Goal: Find specific page/section: Find specific page/section

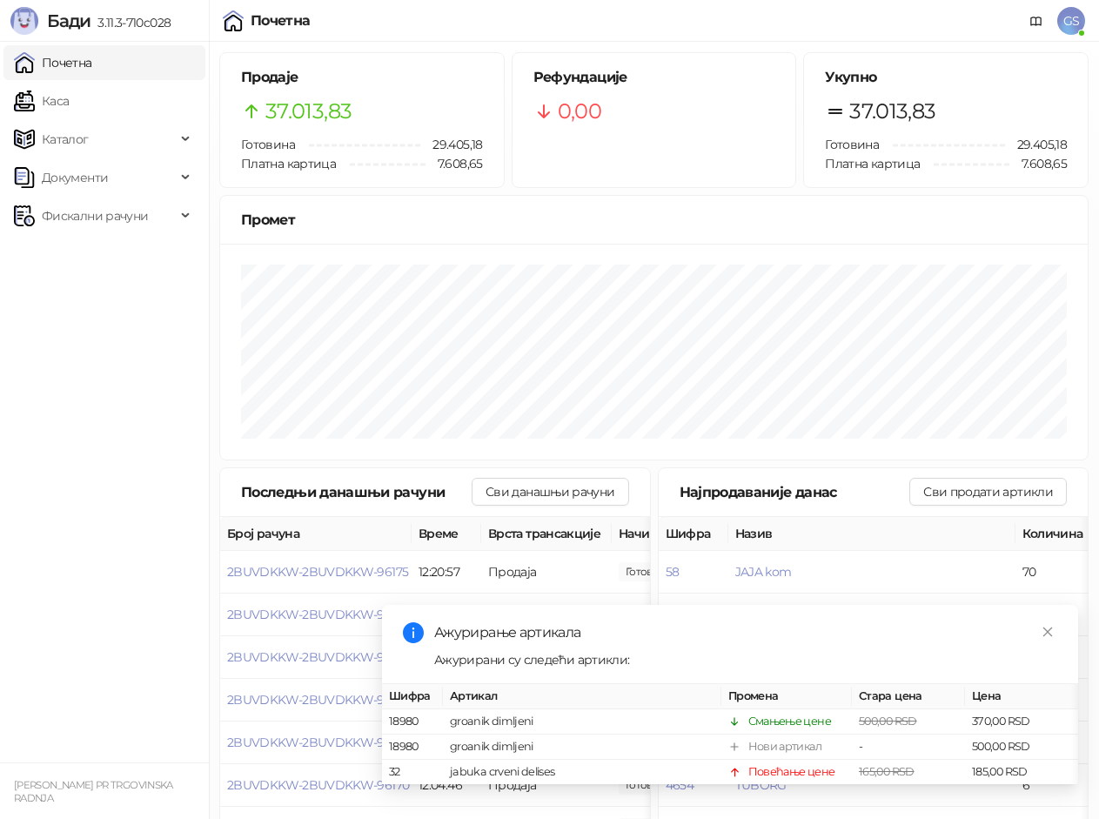
click at [69, 103] on link "Каса" at bounding box center [41, 101] width 55 height 35
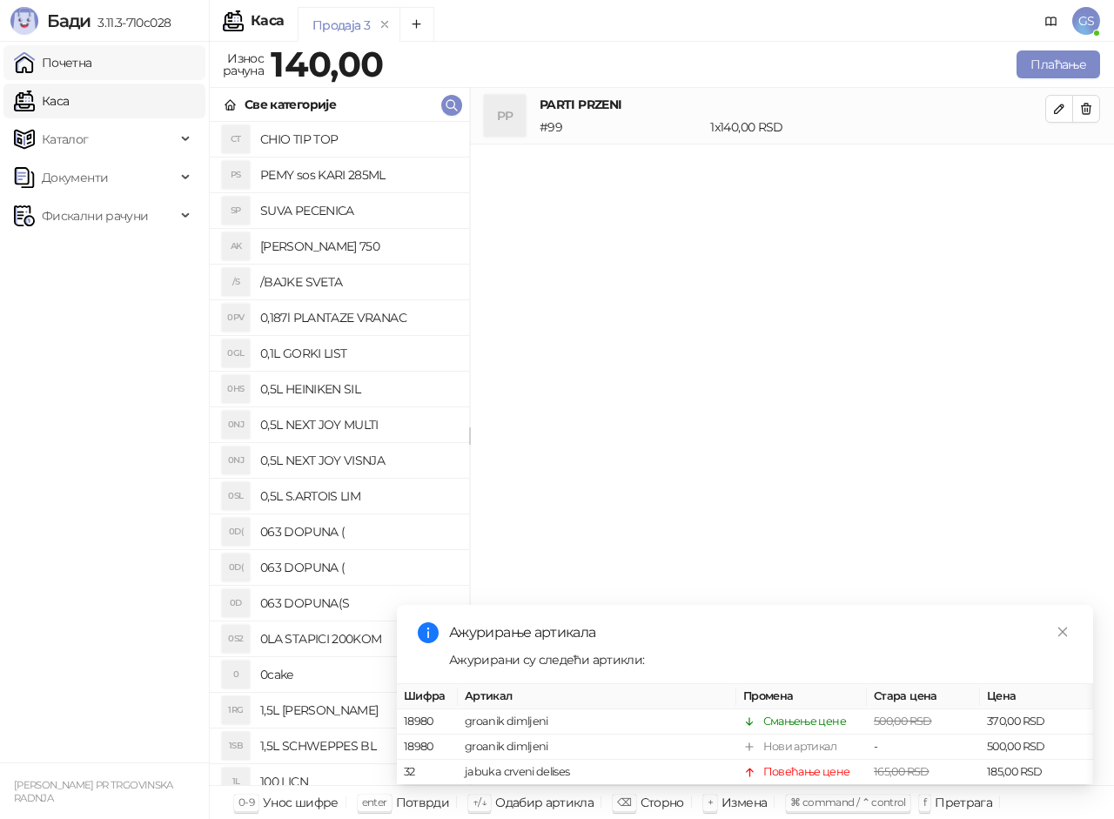
click at [92, 51] on link "Почетна" at bounding box center [53, 62] width 78 height 35
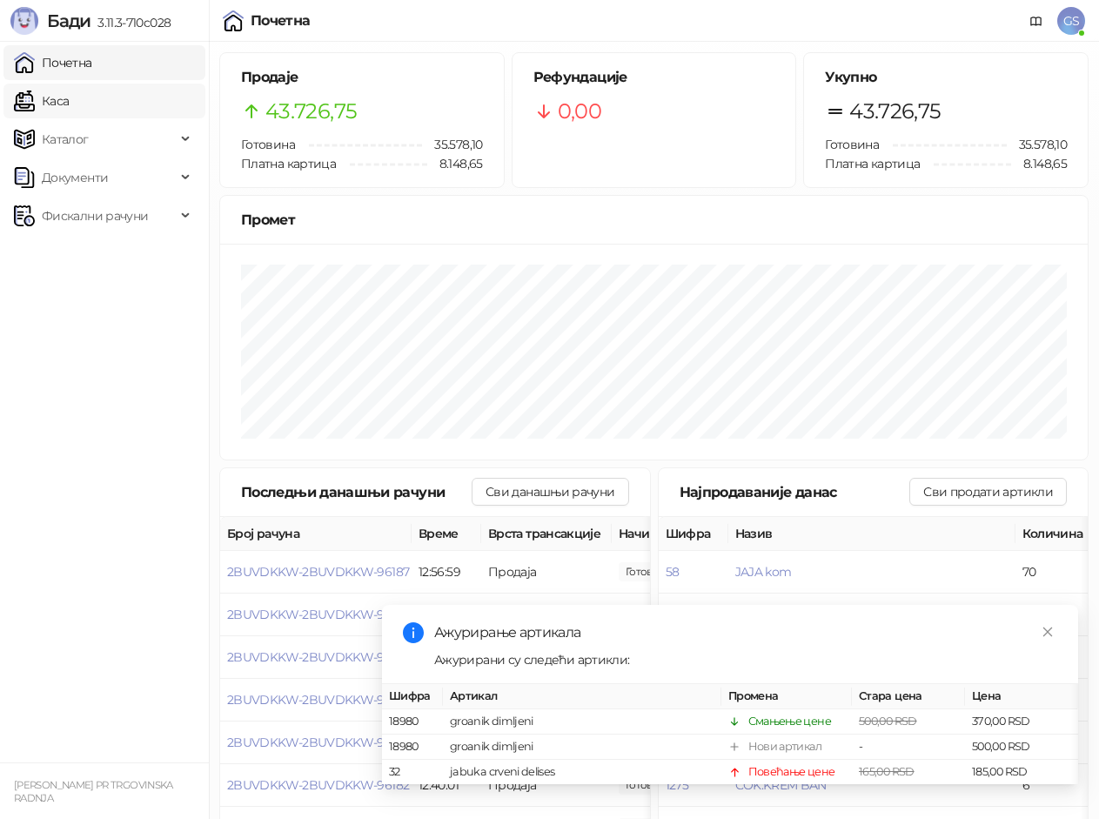
click at [69, 97] on link "Каса" at bounding box center [41, 101] width 55 height 35
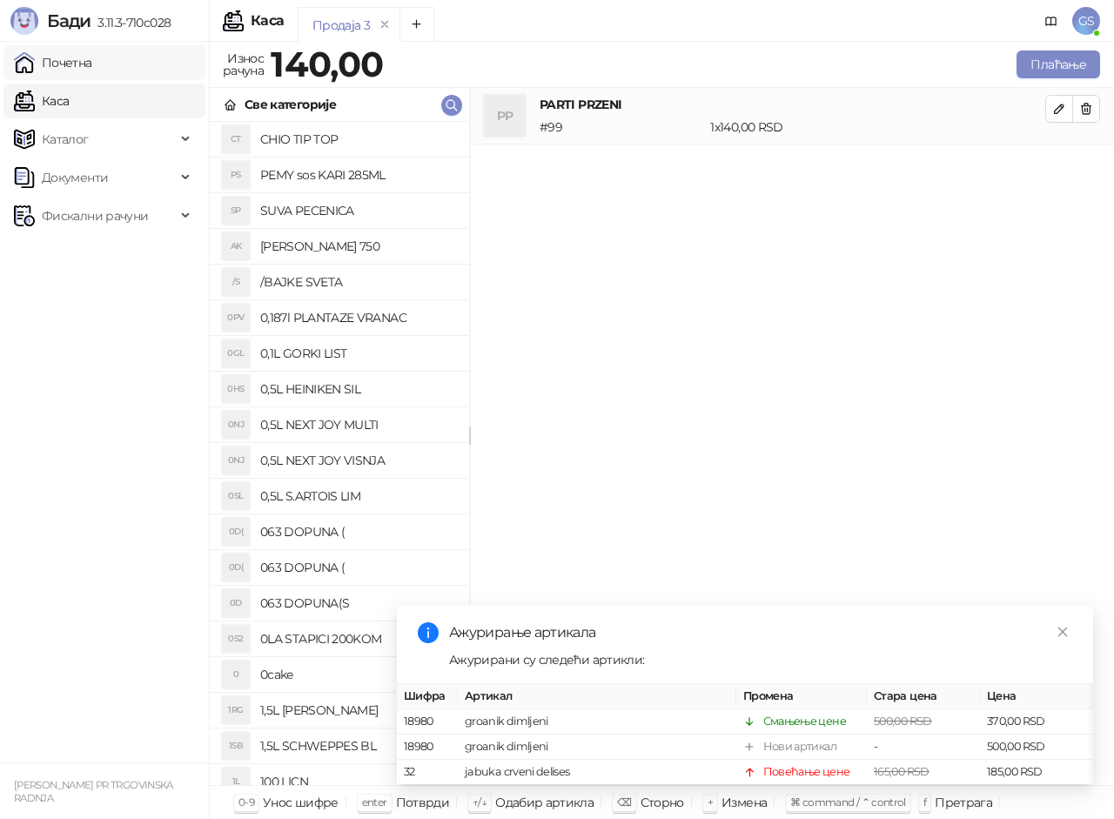
click at [92, 53] on link "Почетна" at bounding box center [53, 62] width 78 height 35
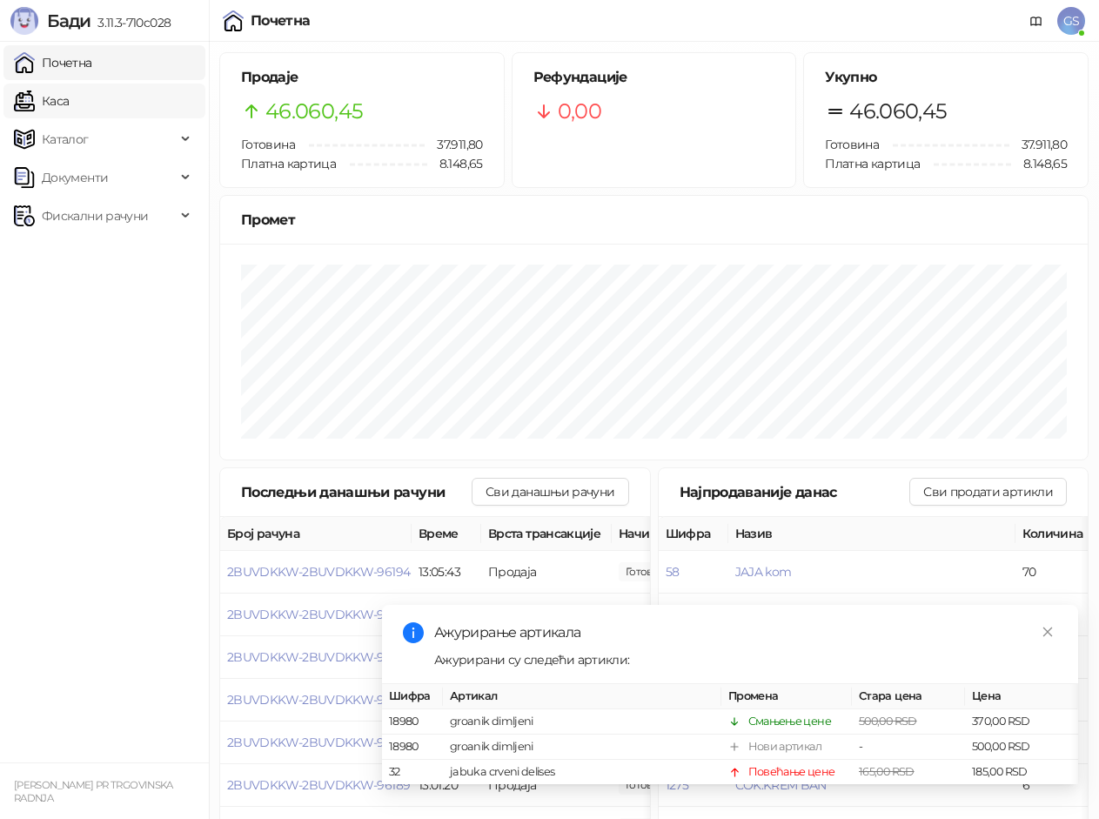
click at [69, 108] on link "Каса" at bounding box center [41, 101] width 55 height 35
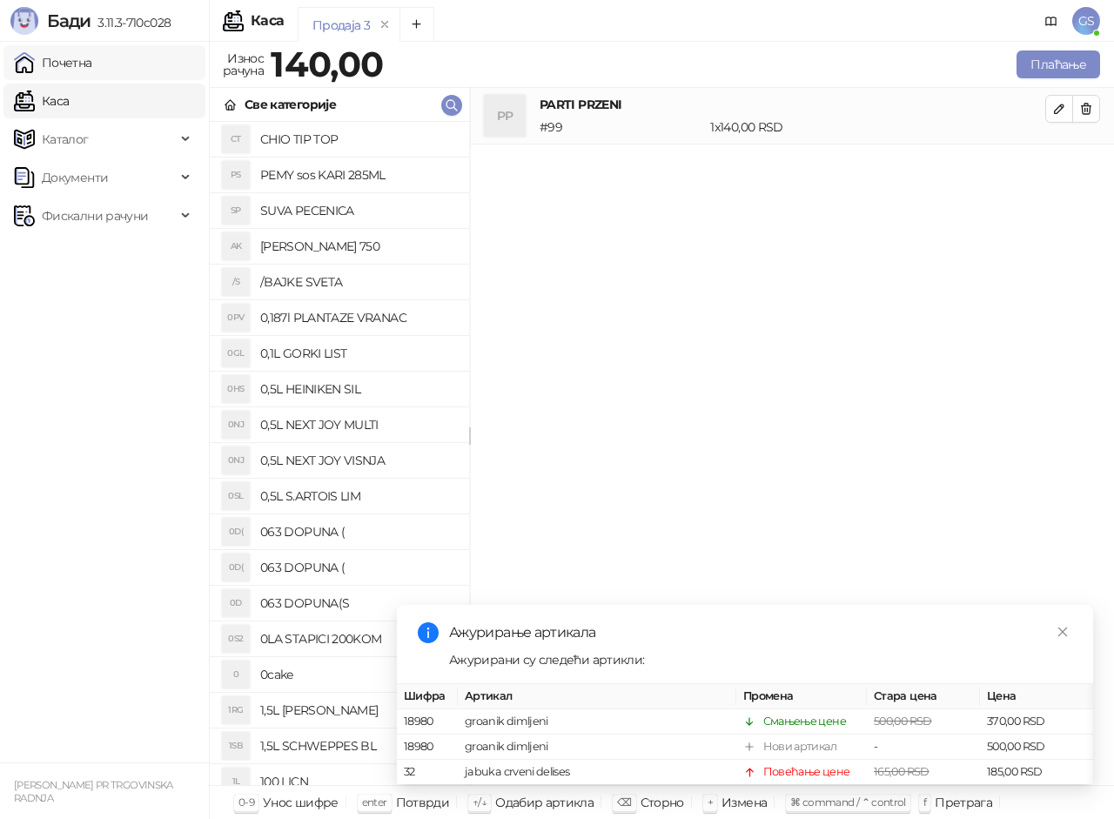
click at [80, 62] on link "Почетна" at bounding box center [53, 62] width 78 height 35
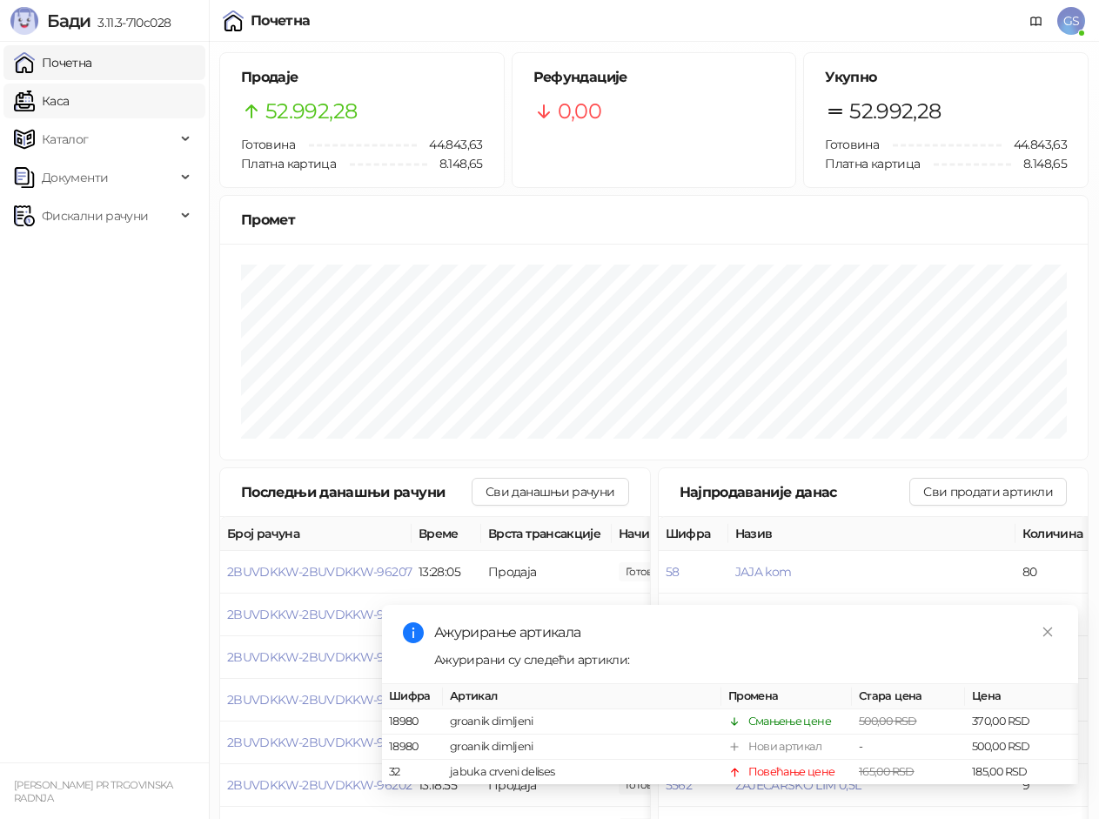
click at [69, 84] on link "Каса" at bounding box center [41, 101] width 55 height 35
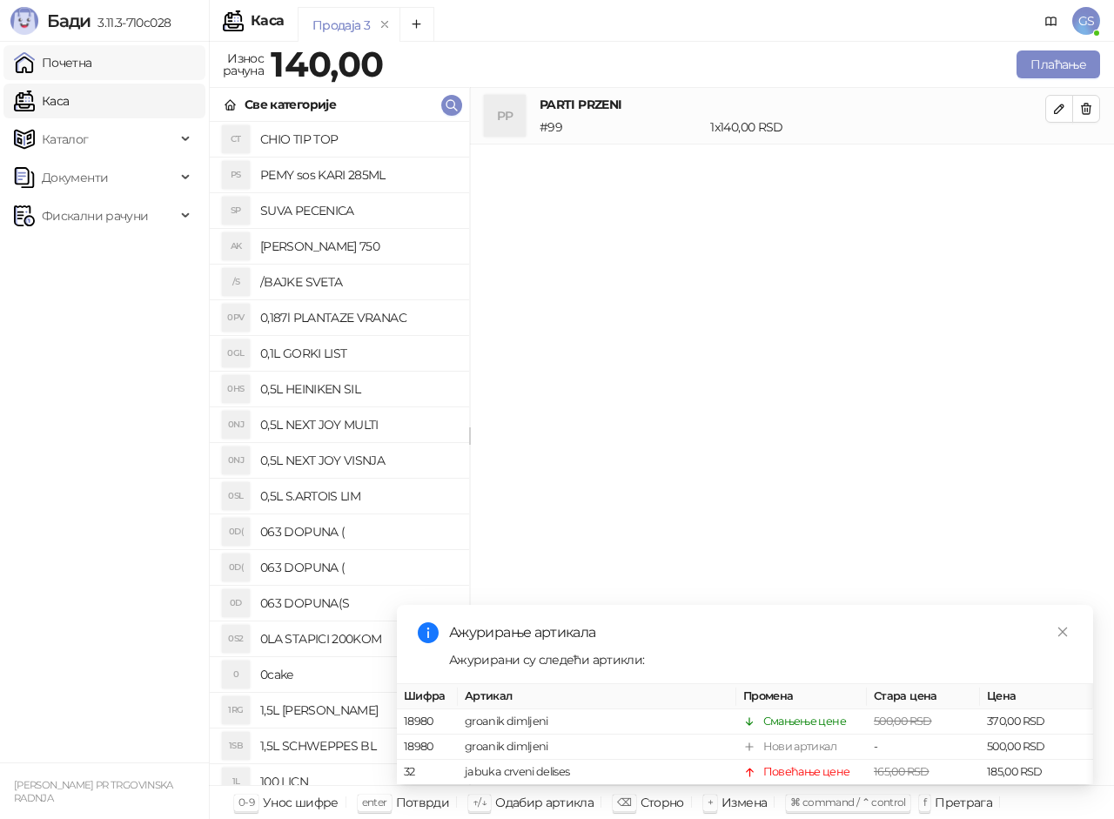
click at [92, 57] on link "Почетна" at bounding box center [53, 62] width 78 height 35
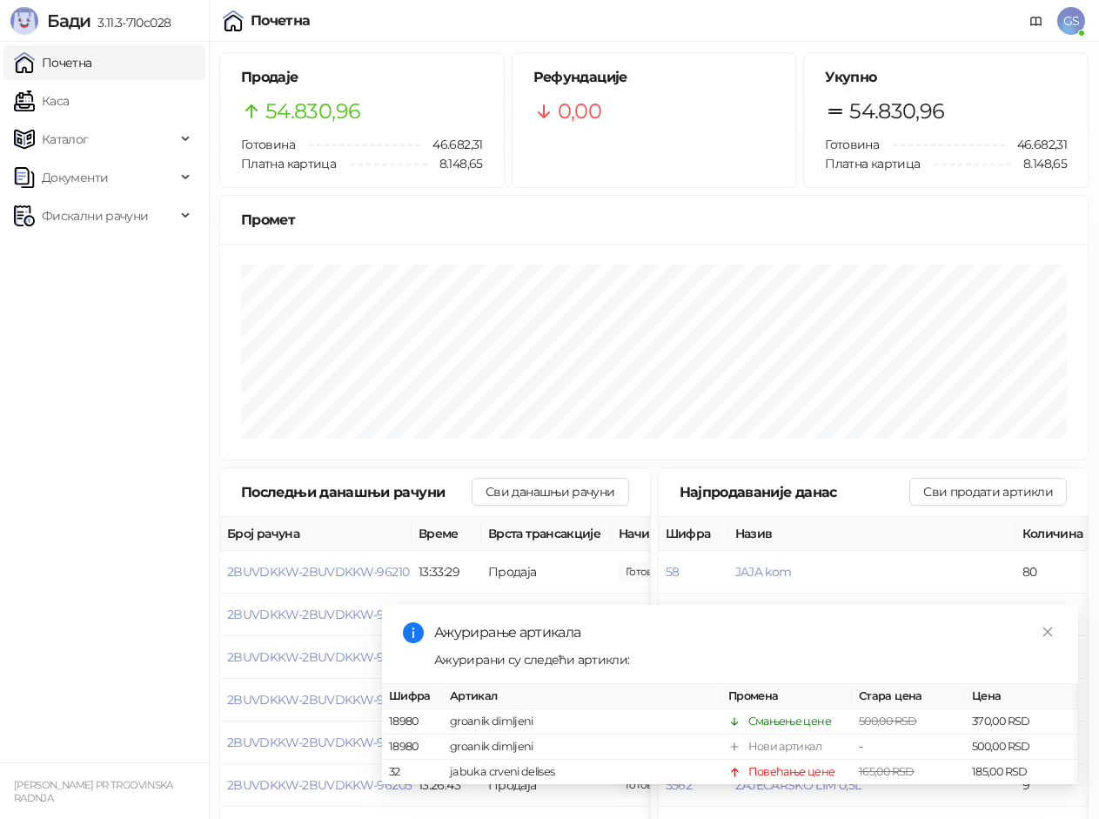
drag, startPoint x: 170, startPoint y: 102, endPoint x: 153, endPoint y: 57, distance: 48.2
click at [69, 101] on link "Каса" at bounding box center [41, 101] width 55 height 35
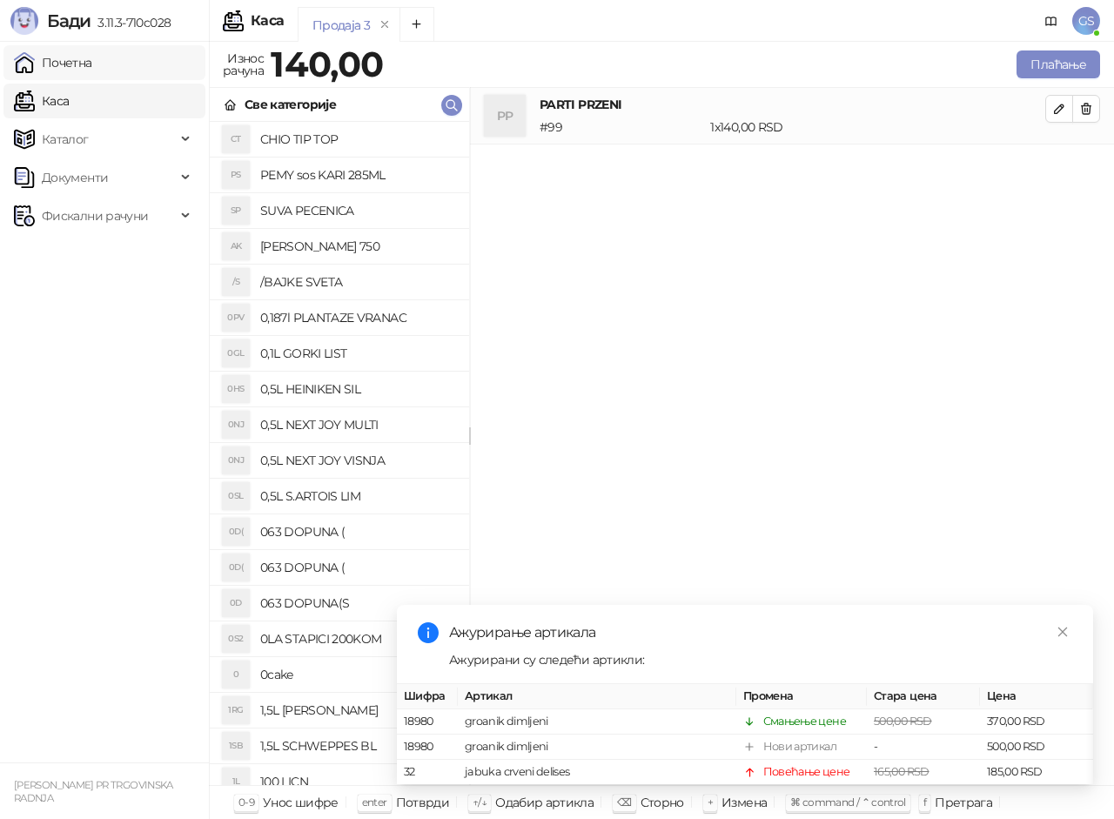
click at [92, 57] on link "Почетна" at bounding box center [53, 62] width 78 height 35
